Goal: Information Seeking & Learning: Learn about a topic

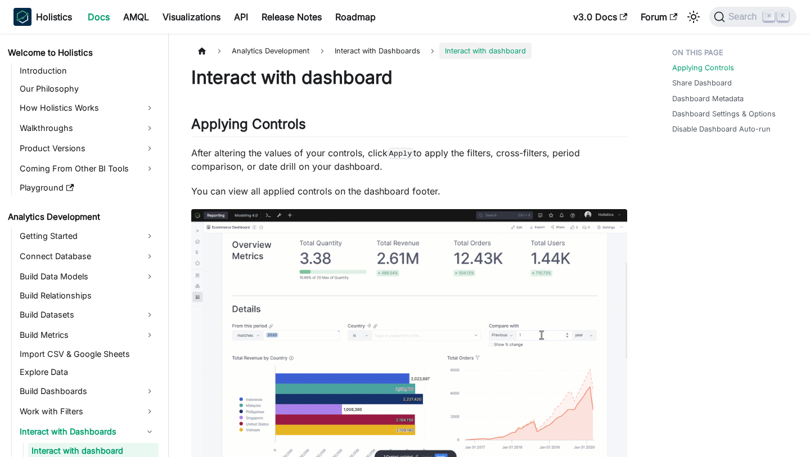
scroll to position [389, 0]
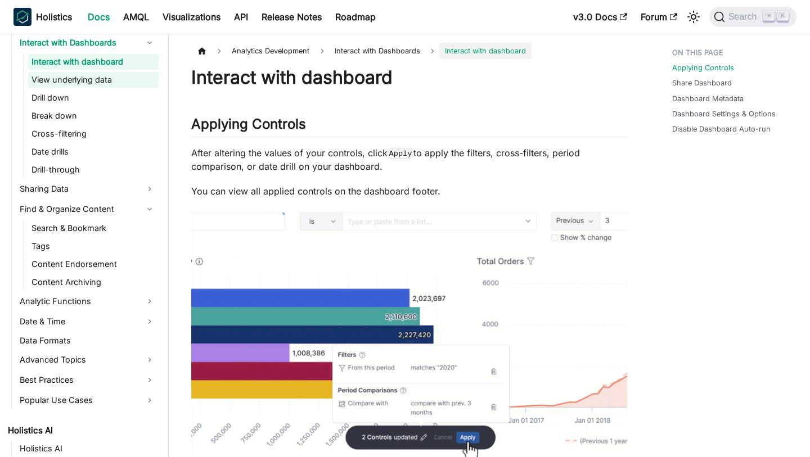
click at [96, 78] on link "View underlying data" at bounding box center [93, 80] width 130 height 16
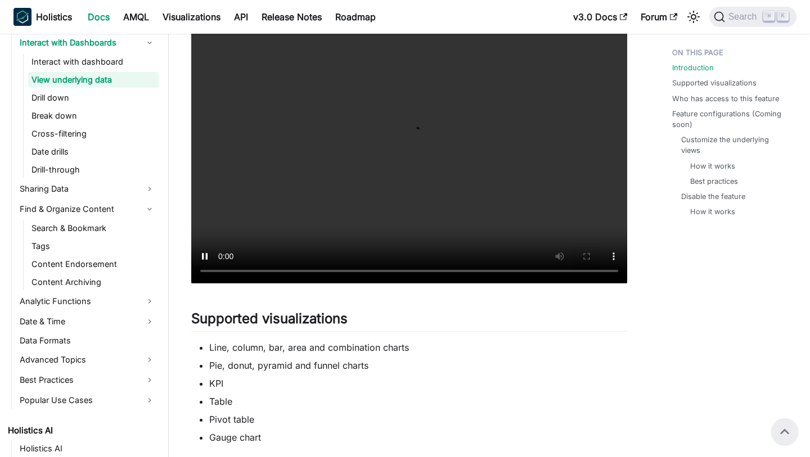
scroll to position [277, 0]
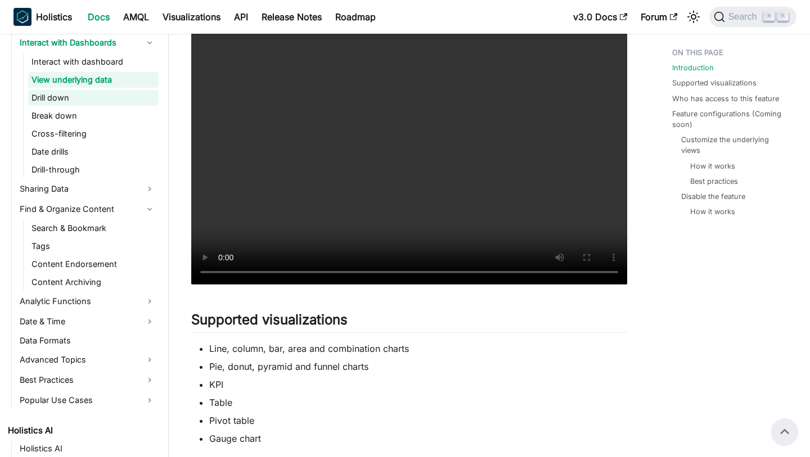
click at [100, 98] on link "Drill down" at bounding box center [93, 98] width 130 height 16
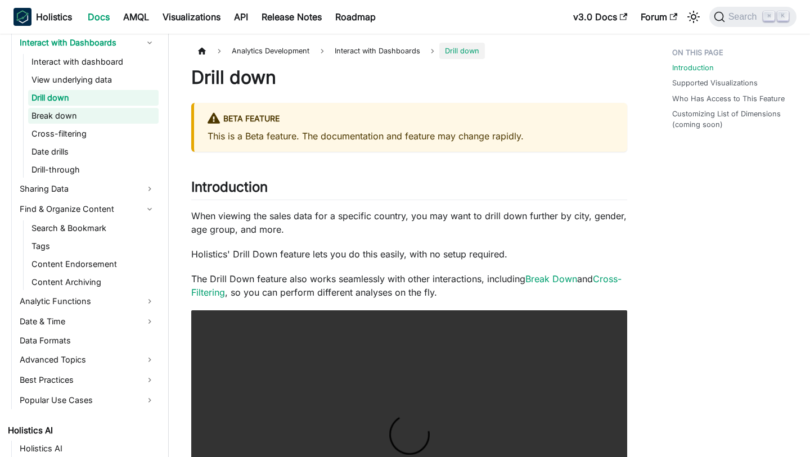
click at [88, 114] on link "Break down" at bounding box center [93, 116] width 130 height 16
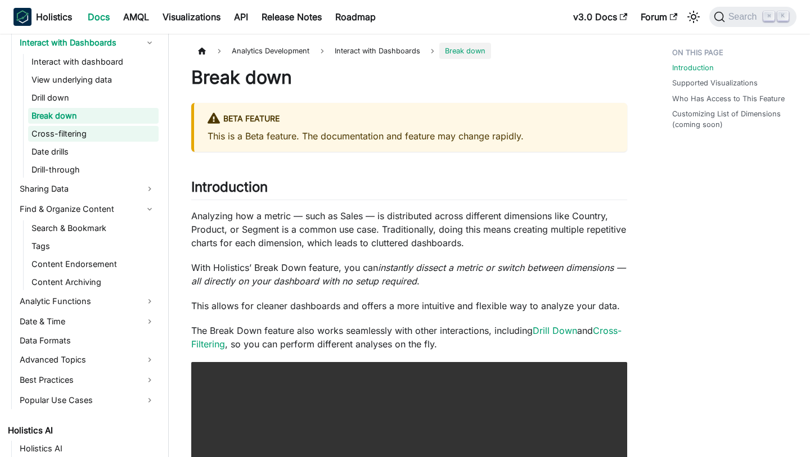
click at [130, 138] on link "Cross-filtering" at bounding box center [93, 134] width 130 height 16
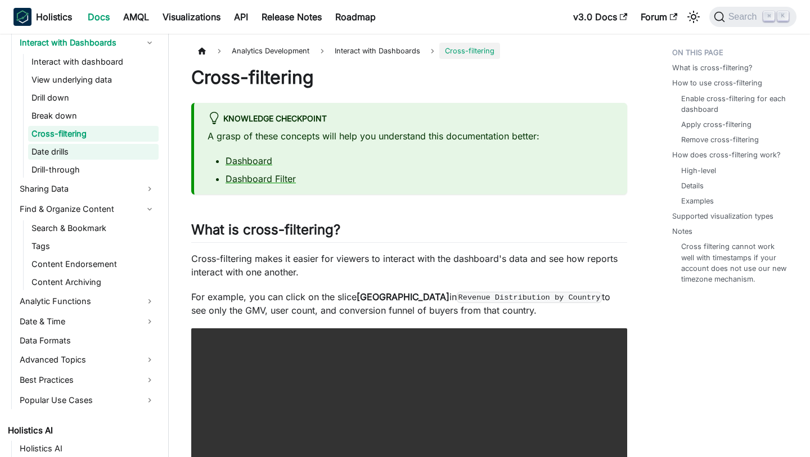
click at [89, 153] on link "Date drills" at bounding box center [93, 152] width 130 height 16
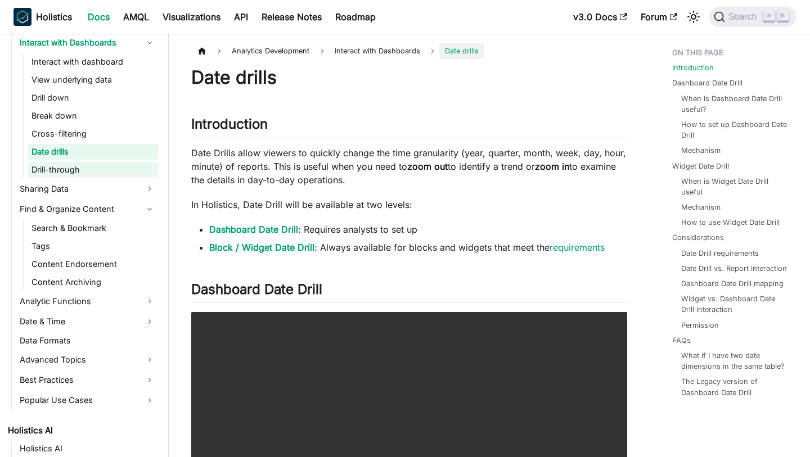
click at [124, 171] on link "Drill-through" at bounding box center [93, 170] width 130 height 16
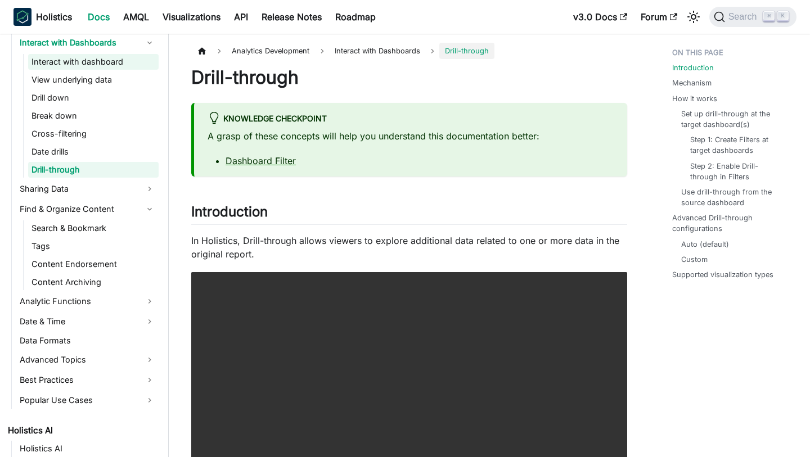
click at [132, 66] on link "Interact with dashboard" at bounding box center [93, 62] width 130 height 16
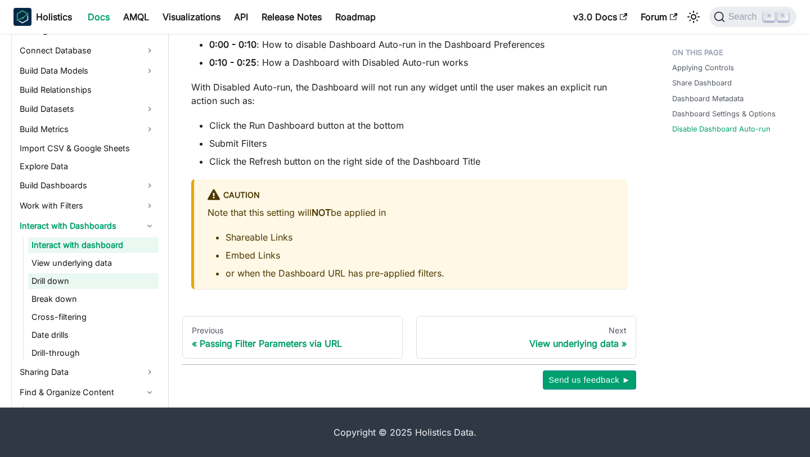
scroll to position [164, 0]
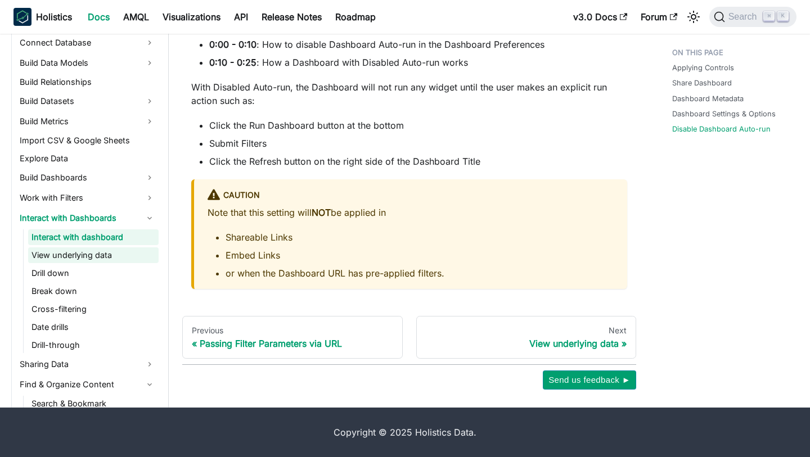
click at [103, 256] on link "View underlying data" at bounding box center [93, 255] width 130 height 16
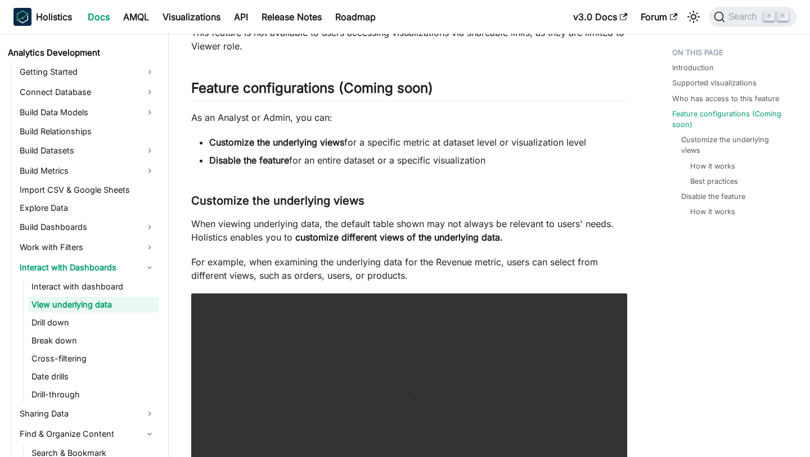
scroll to position [798, 0]
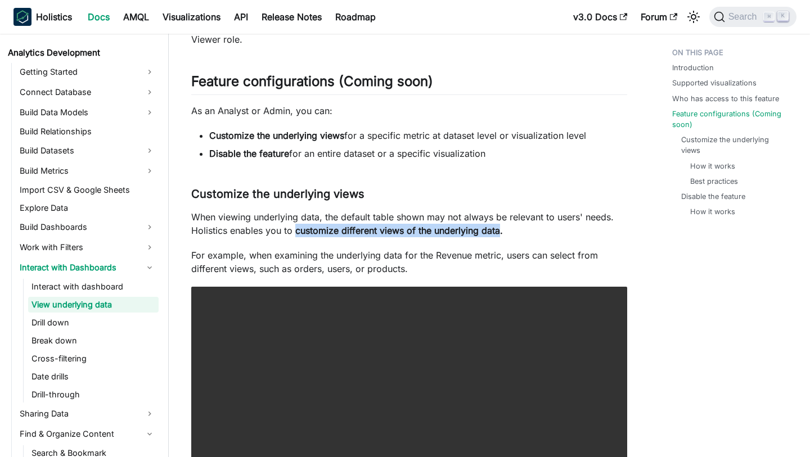
drag, startPoint x: 295, startPoint y: 215, endPoint x: 506, endPoint y: 215, distance: 211.4
click at [503, 225] on strong "customize different views of the underlying data​​." at bounding box center [398, 230] width 207 height 11
copy strong "customize different views of the underlying data"
click at [110, 328] on link "Drill down" at bounding box center [93, 323] width 130 height 16
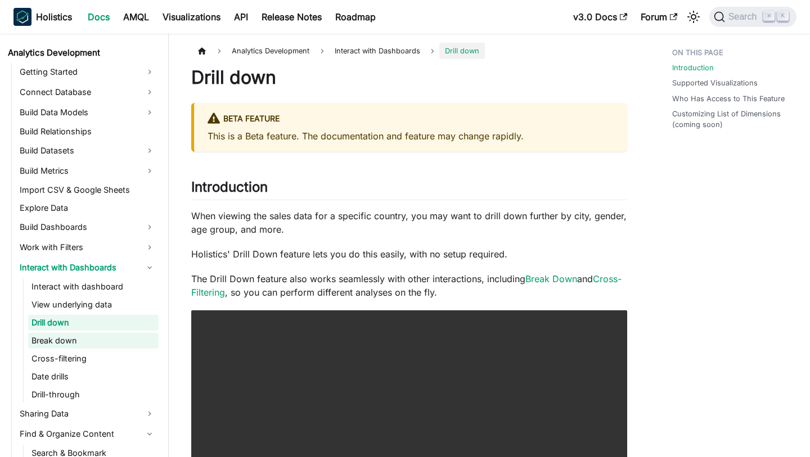
click at [49, 336] on link "Break down" at bounding box center [93, 341] width 130 height 16
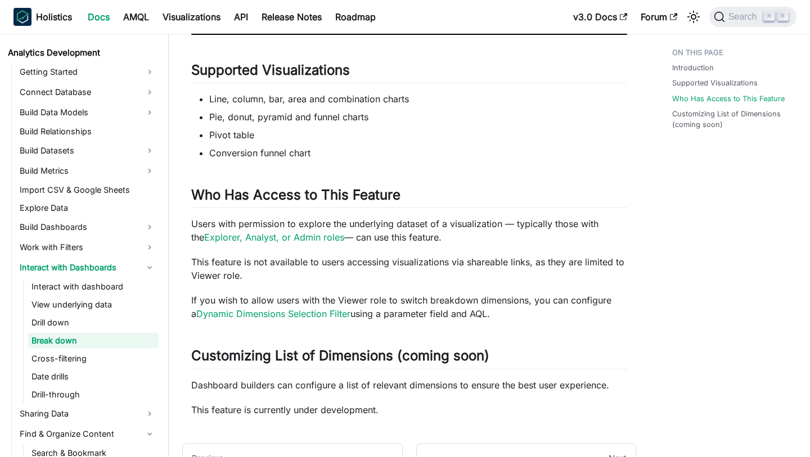
scroll to position [717, 0]
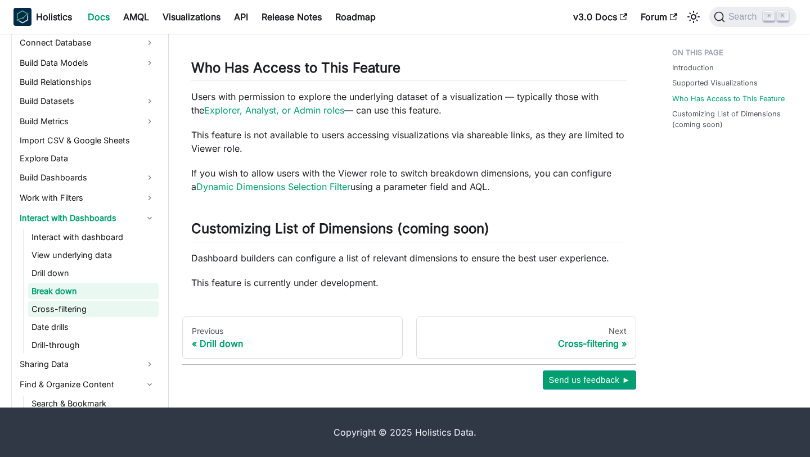
click at [114, 307] on link "Cross-filtering" at bounding box center [93, 309] width 130 height 16
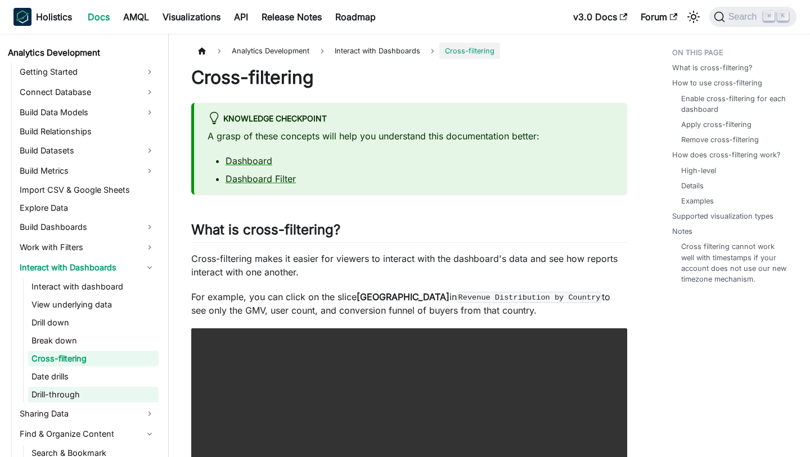
click at [56, 396] on link "Drill-through" at bounding box center [93, 395] width 130 height 16
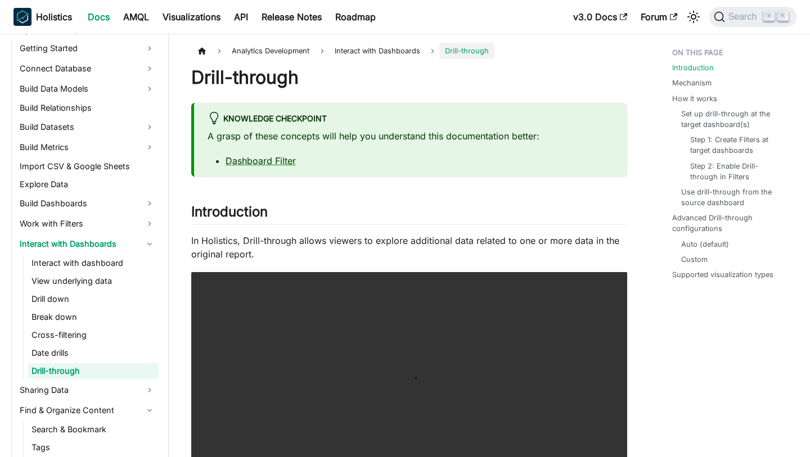
scroll to position [194, 0]
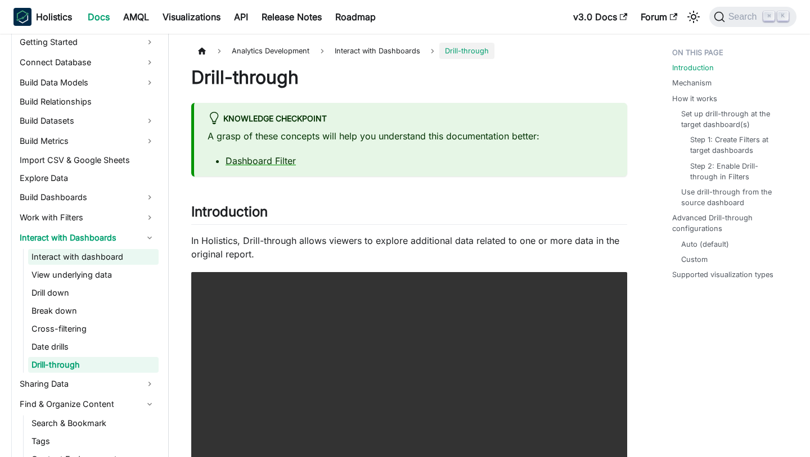
click at [73, 254] on link "Interact with dashboard" at bounding box center [93, 257] width 130 height 16
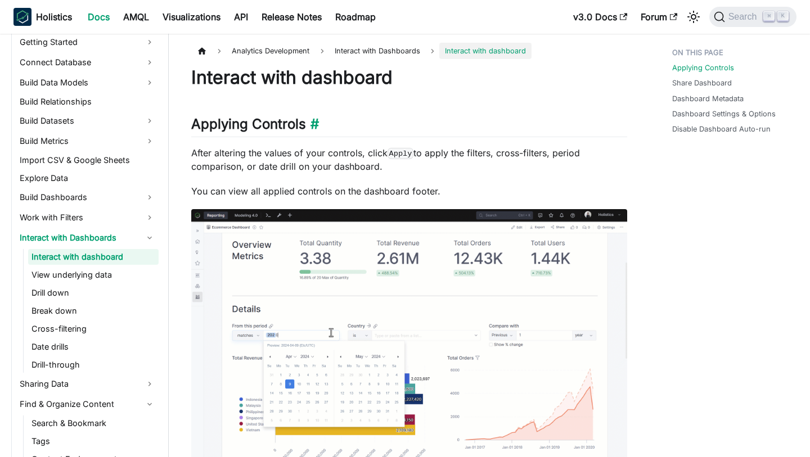
click at [295, 120] on h2 "Applying Controls ​" at bounding box center [409, 126] width 436 height 21
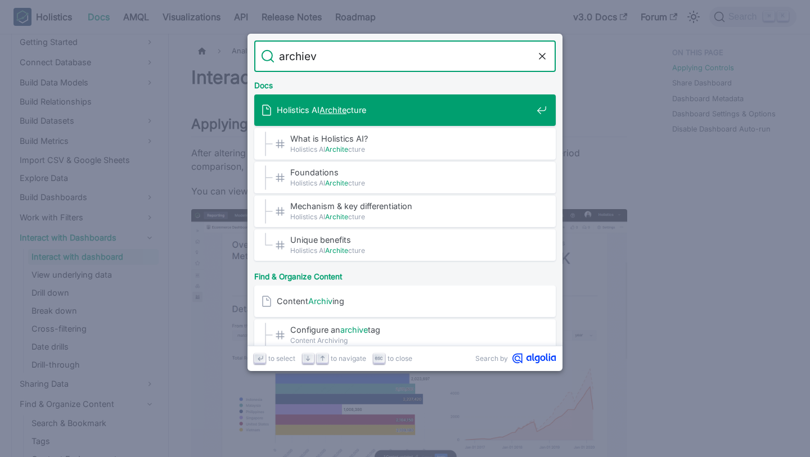
type input "archieve"
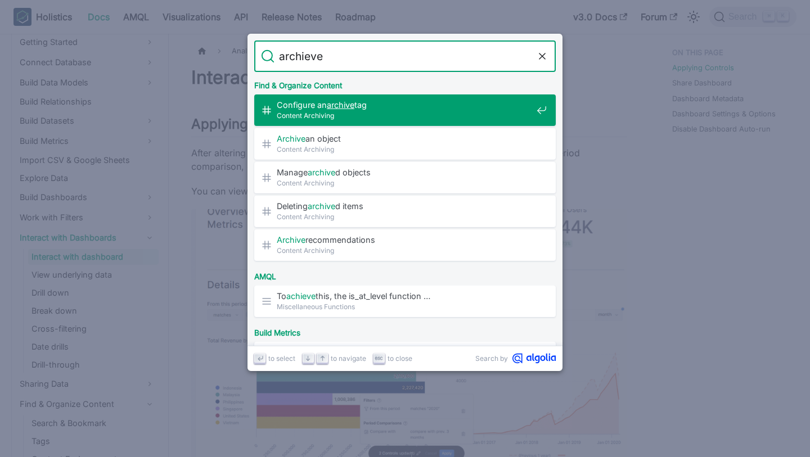
click at [439, 115] on span "Content Archiving" at bounding box center [404, 115] width 255 height 11
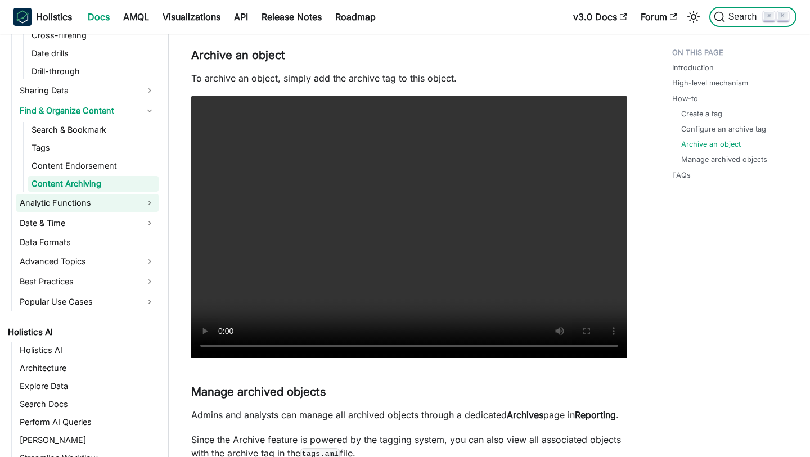
scroll to position [503, 0]
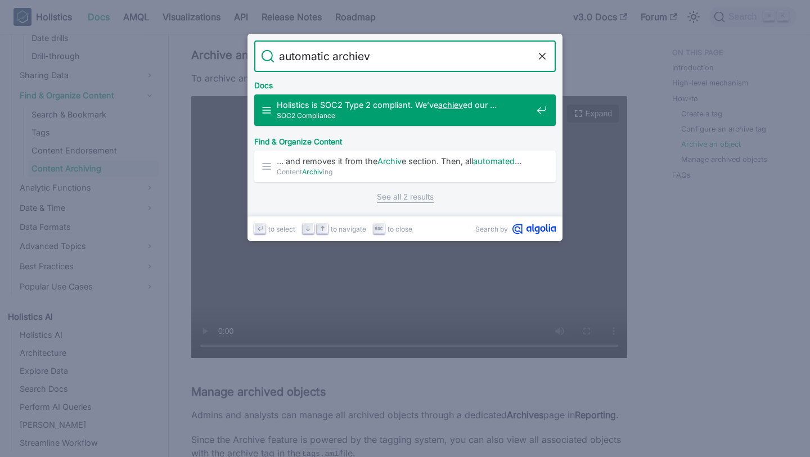
type input "automatic archieve"
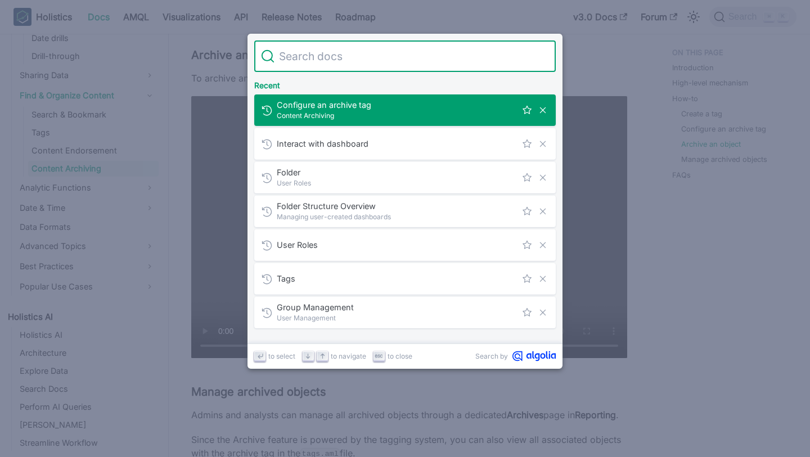
type input "Smart Archive"
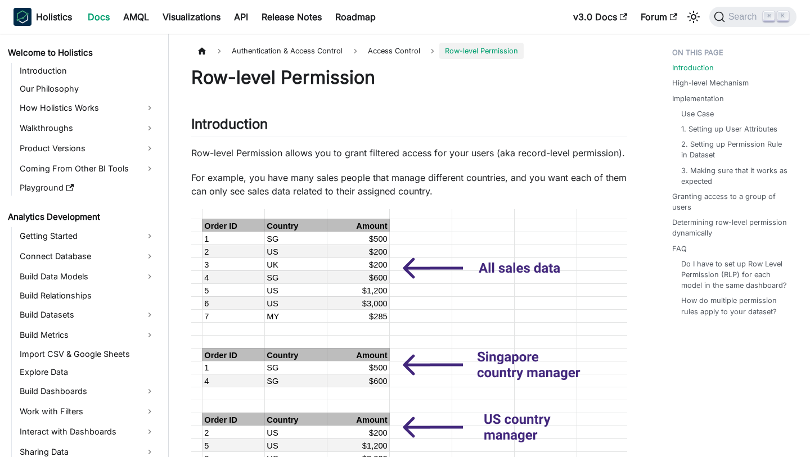
click at [487, 118] on h2 "Introduction ​" at bounding box center [409, 126] width 436 height 21
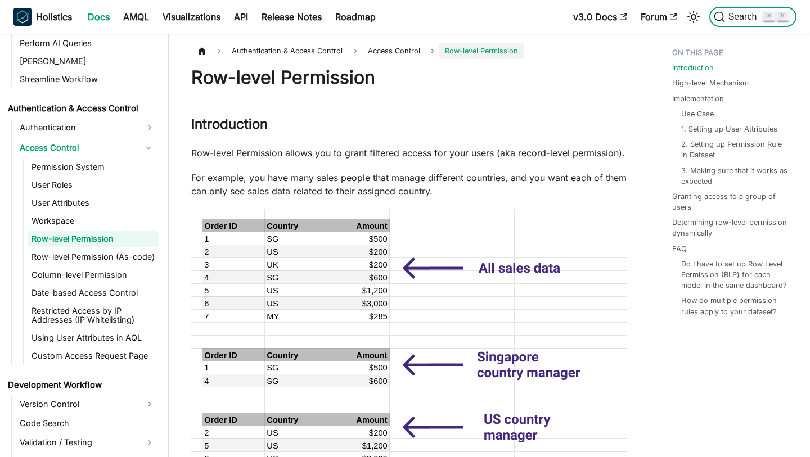
scroll to position [669, 0]
